Goal: Navigation & Orientation: Find specific page/section

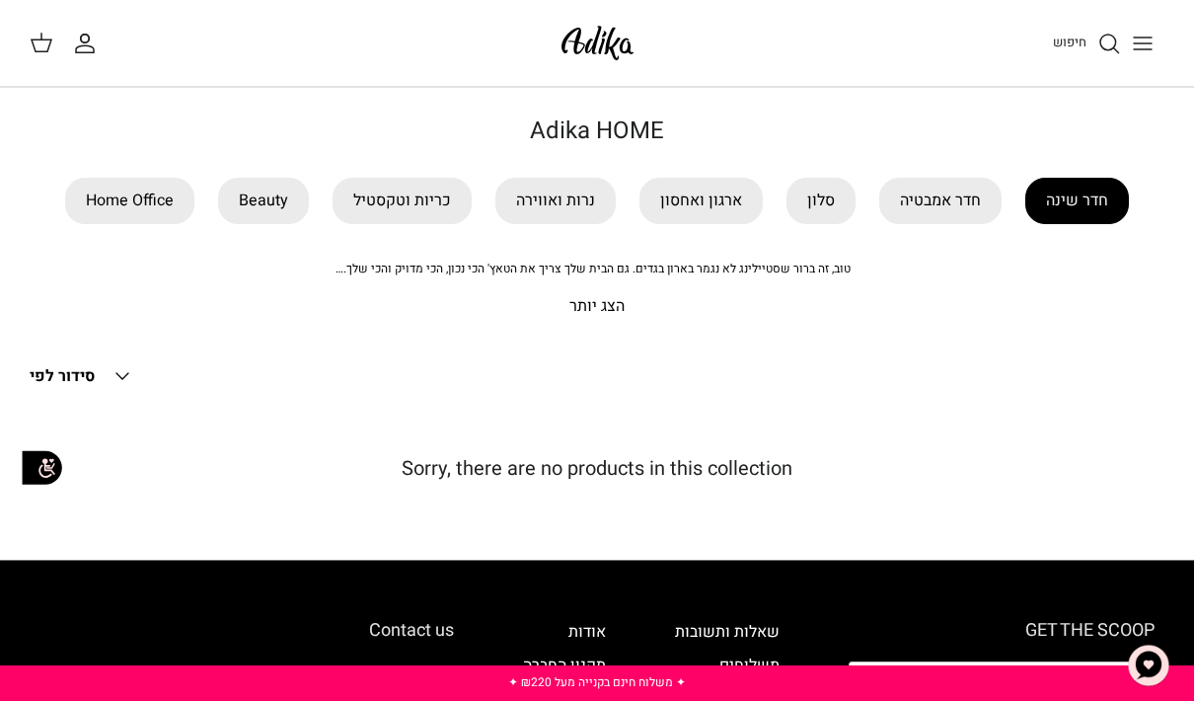
click at [1088, 207] on link "חדר שינה" at bounding box center [1077, 201] width 104 height 46
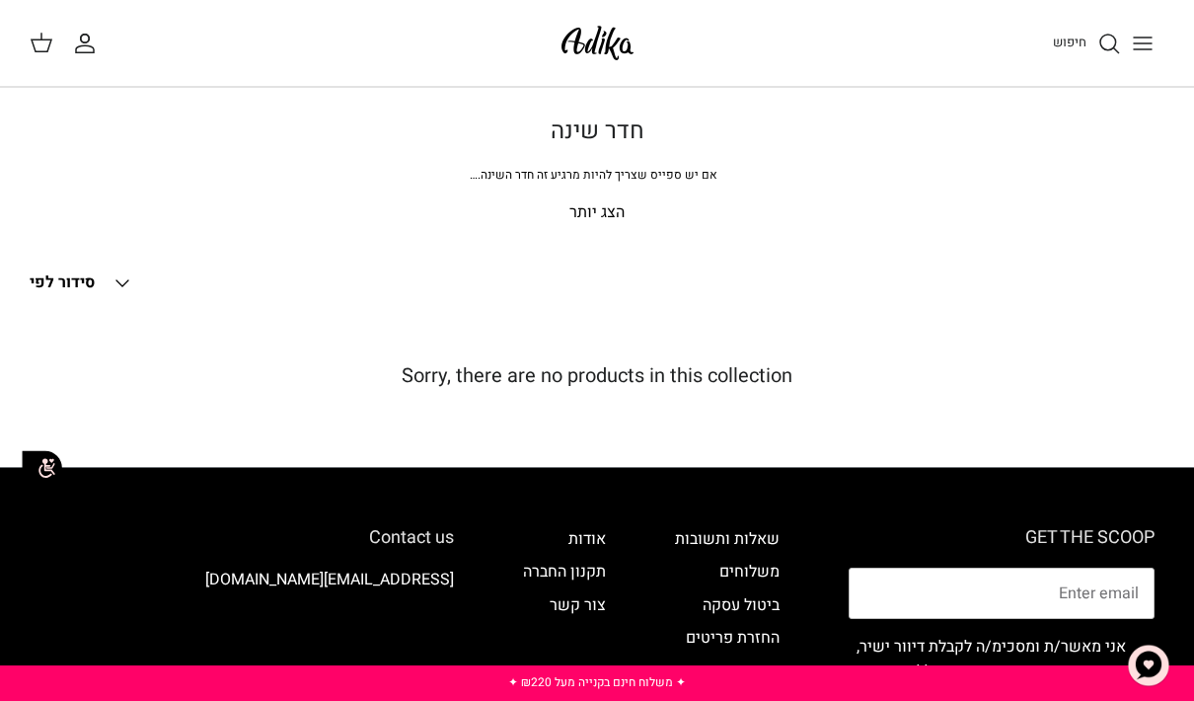
click at [609, 52] on img at bounding box center [597, 43] width 84 height 46
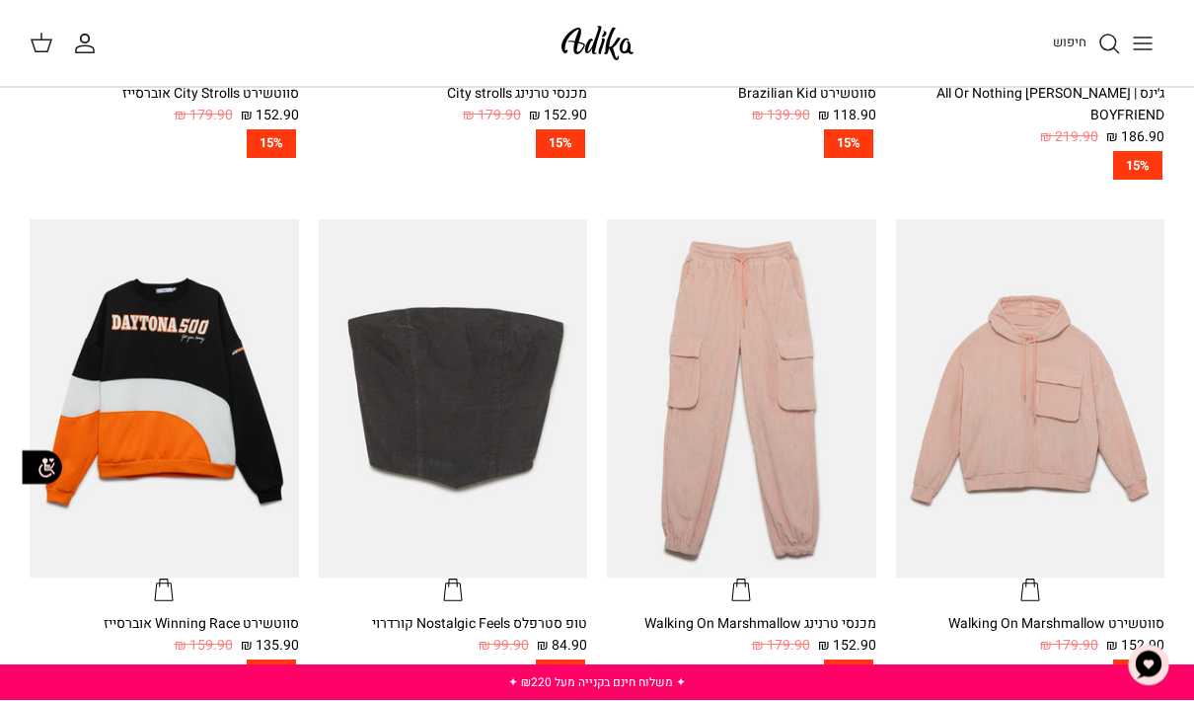
scroll to position [920, 0]
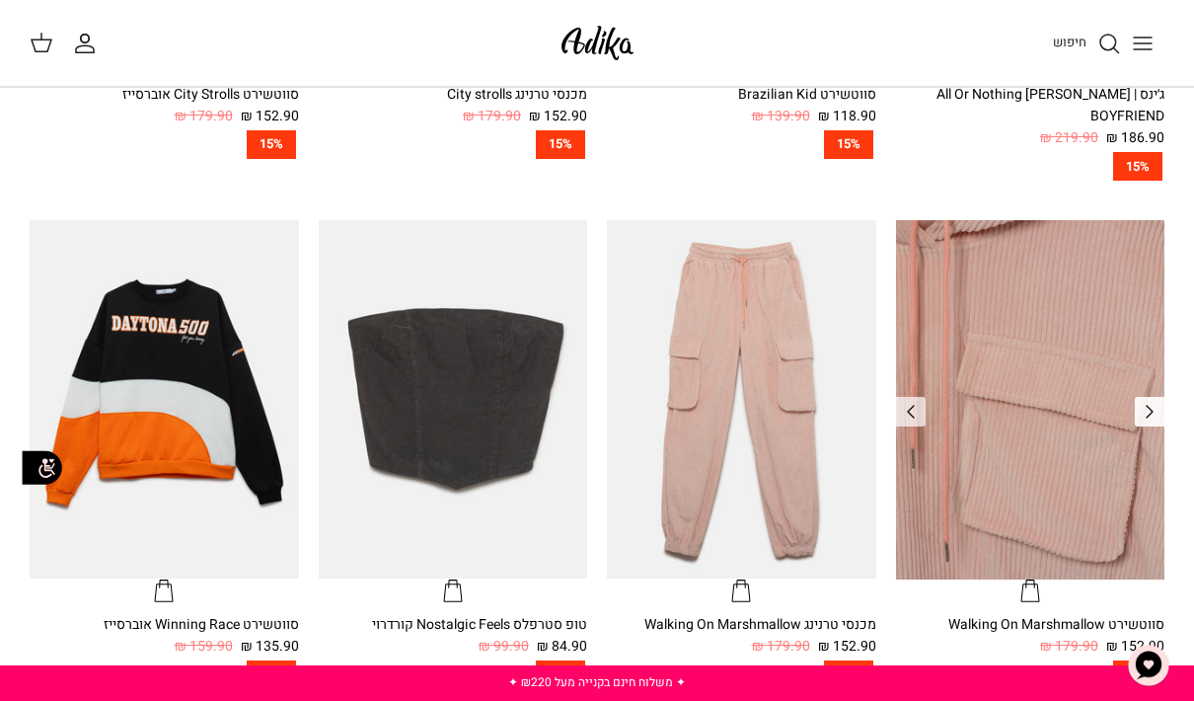
click at [1148, 400] on icon "Left" at bounding box center [1150, 412] width 24 height 24
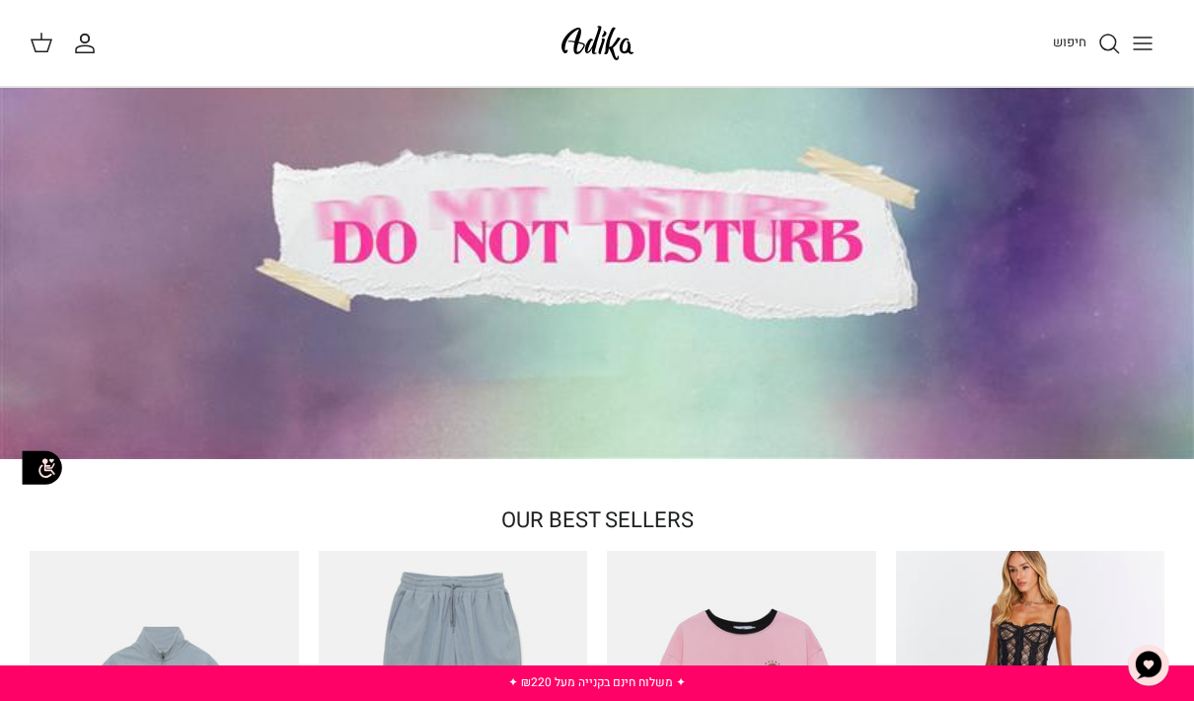
scroll to position [0, 0]
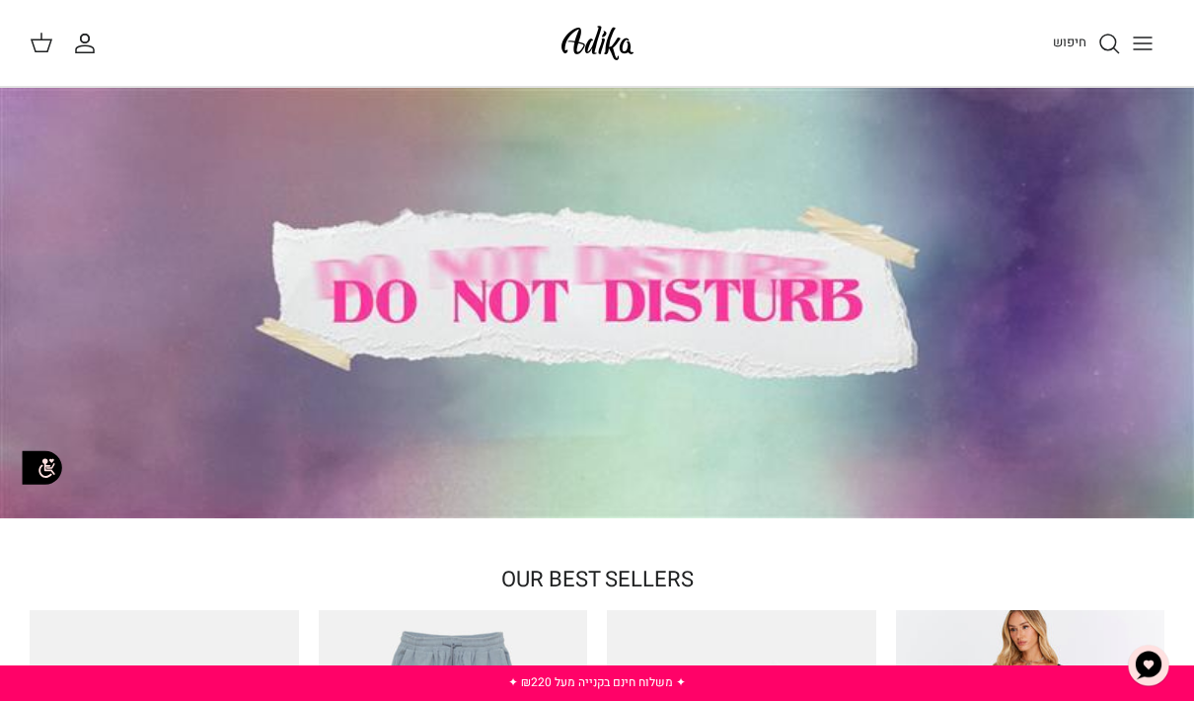
click at [1142, 63] on button "Toggle menu" at bounding box center [1142, 43] width 43 height 43
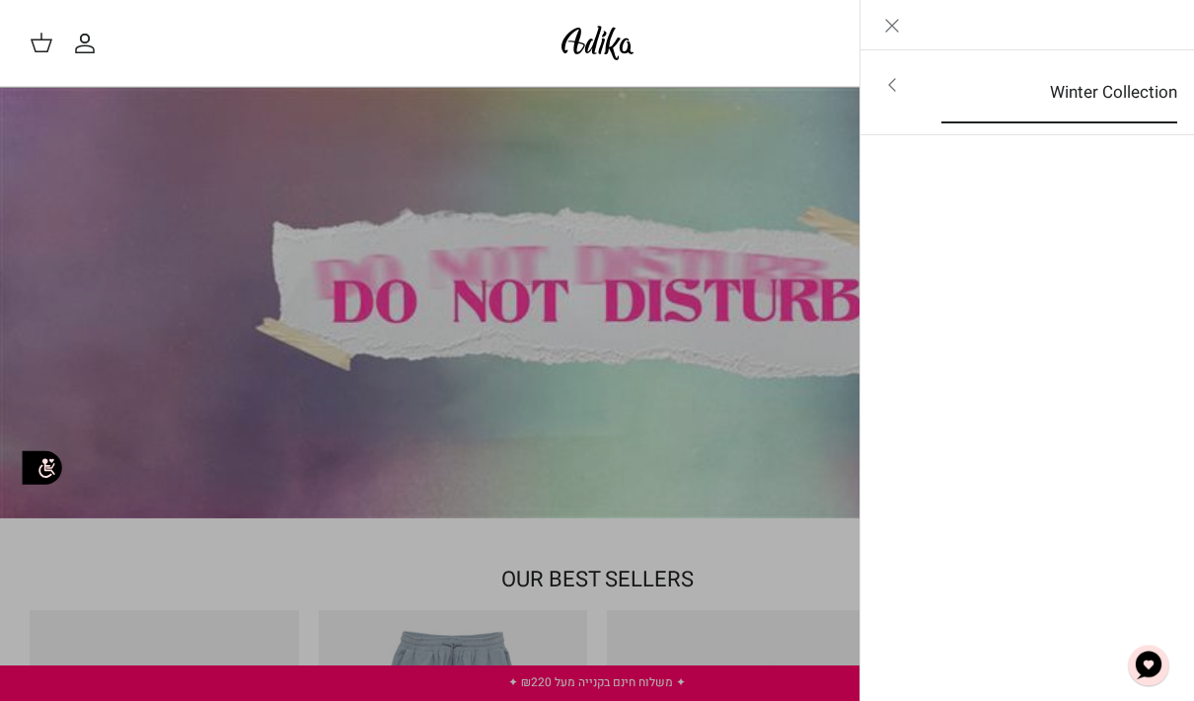
click at [1121, 95] on link "Winter Collection" at bounding box center [1058, 92] width 271 height 61
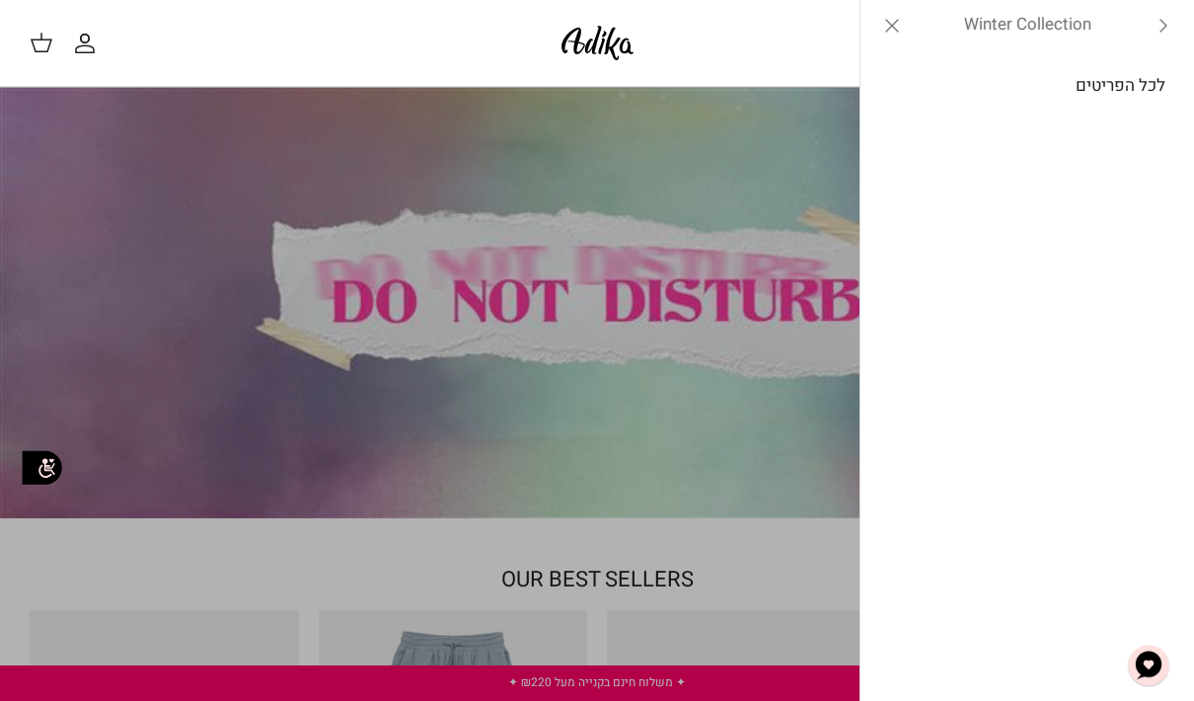
click at [1137, 101] on link "לכל הפריטים" at bounding box center [1027, 85] width 315 height 49
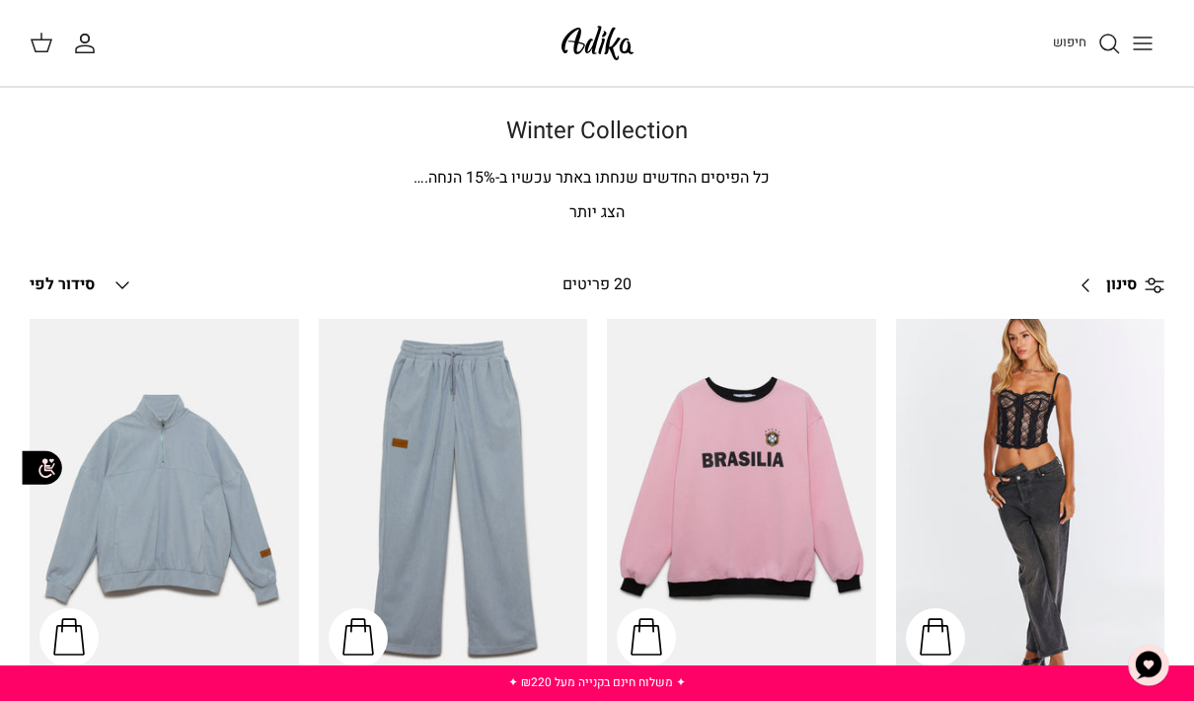
click at [595, 217] on p "הצג יותר" at bounding box center [597, 213] width 1135 height 26
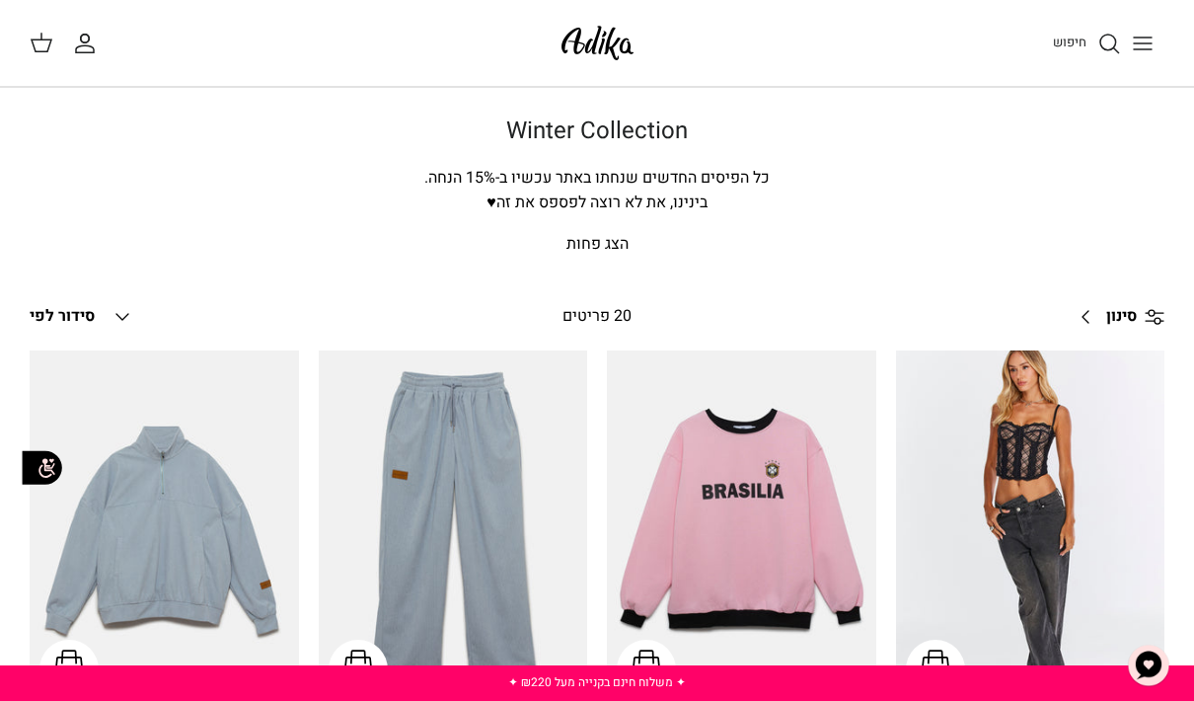
click at [1155, 41] on button "Toggle menu" at bounding box center [1142, 43] width 43 height 43
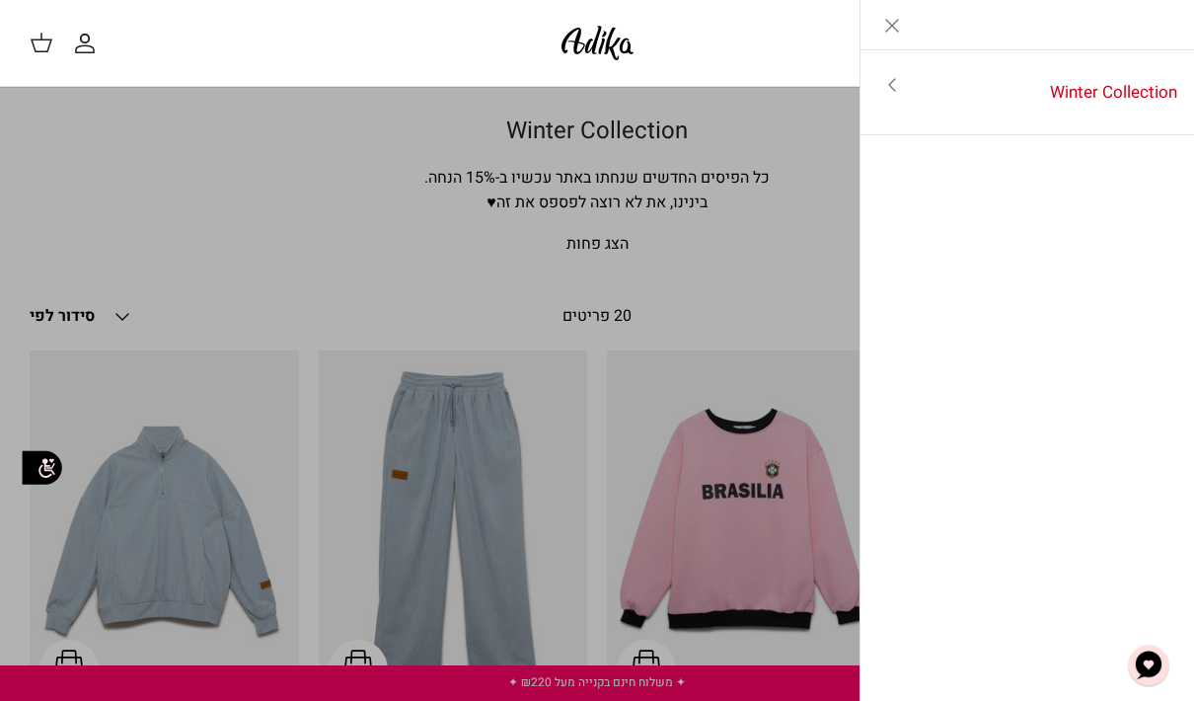
click at [888, 84] on icon "Toggle menu" at bounding box center [892, 85] width 24 height 24
click at [620, 30] on img at bounding box center [597, 43] width 84 height 46
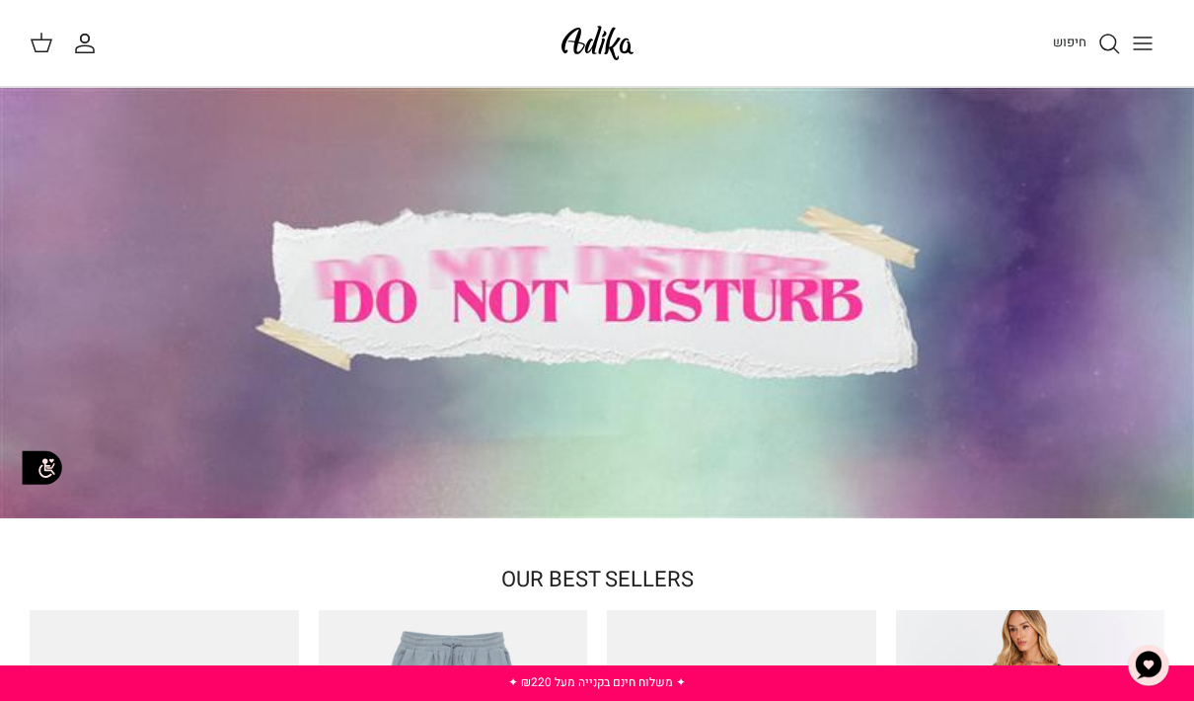
click at [522, 327] on div at bounding box center [597, 303] width 1194 height 430
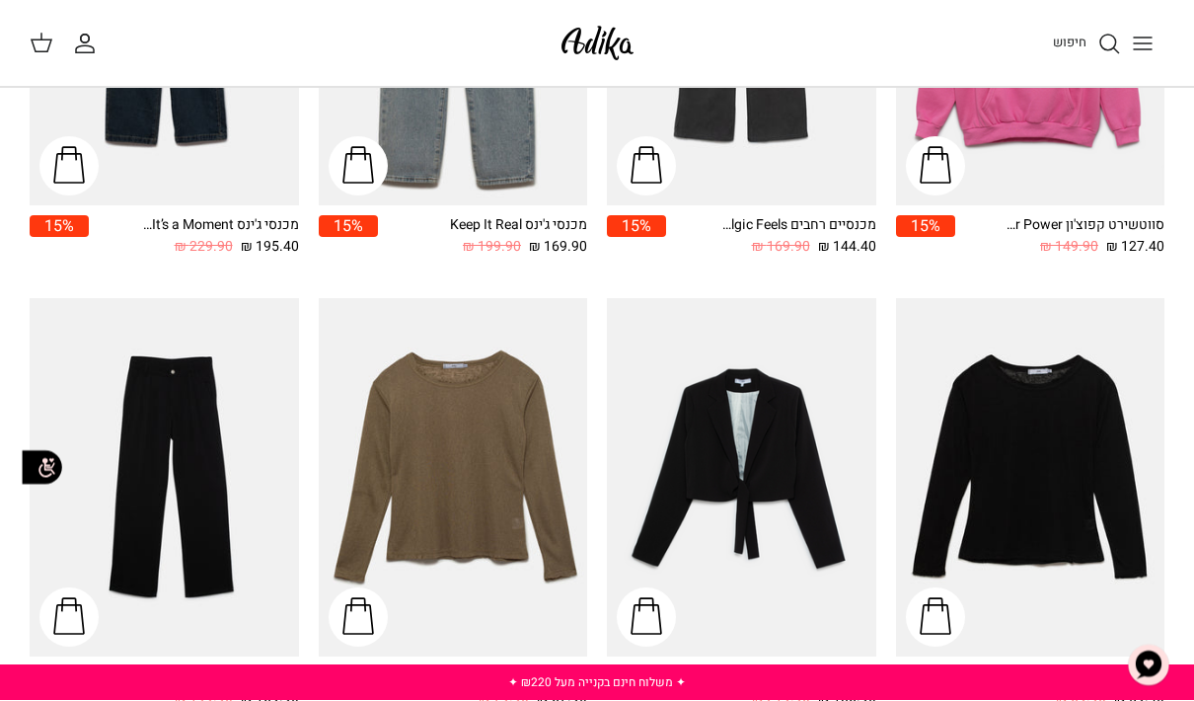
scroll to position [1784, 0]
